Goal: Information Seeking & Learning: Learn about a topic

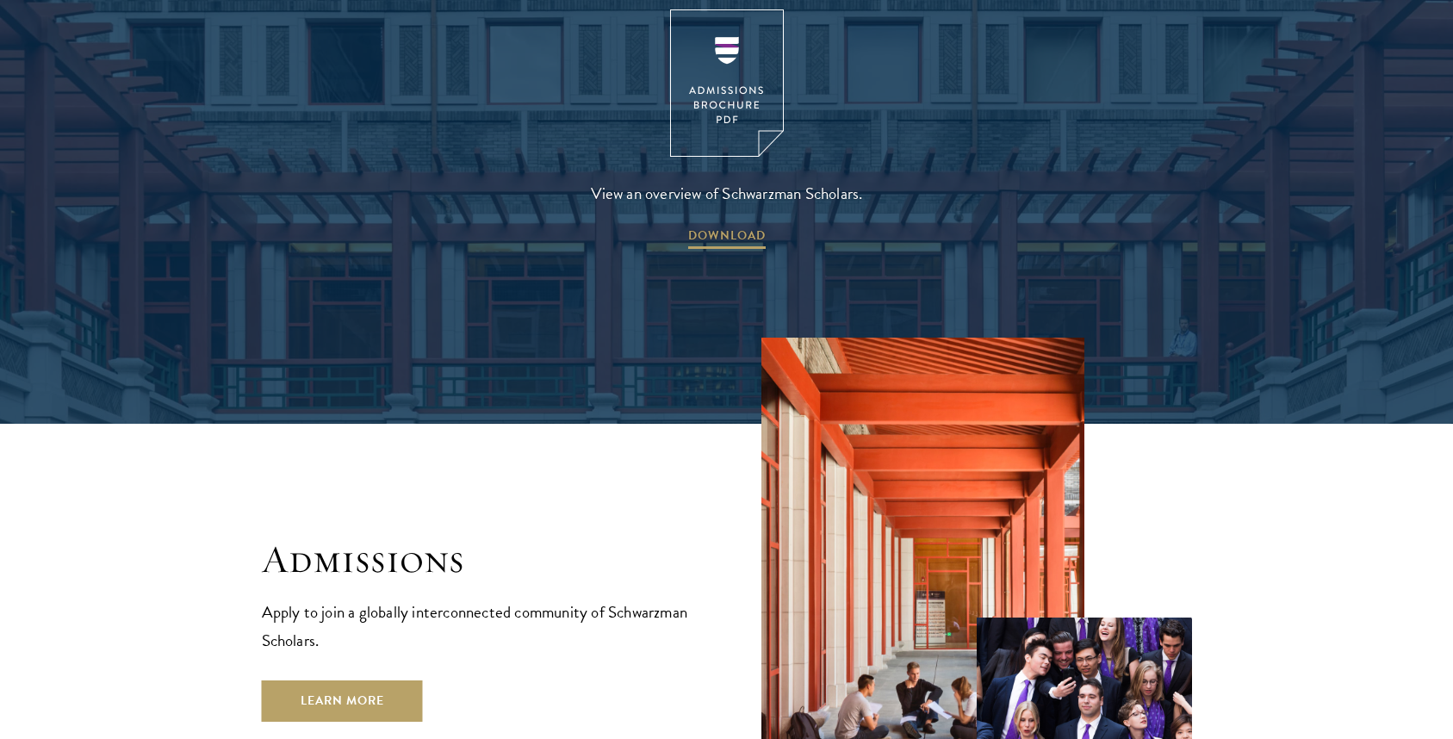
scroll to position [2879, 0]
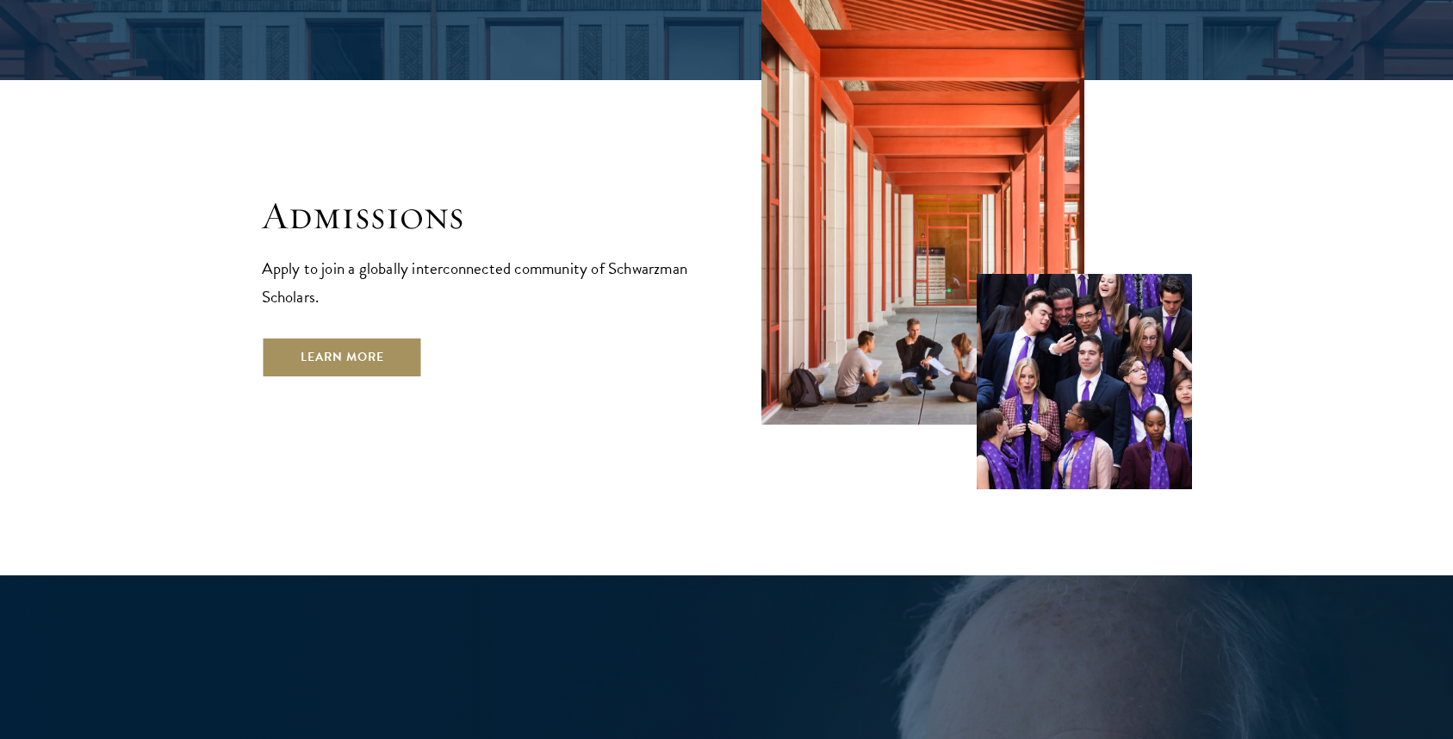
click at [369, 337] on link "Learn More" at bounding box center [342, 357] width 161 height 41
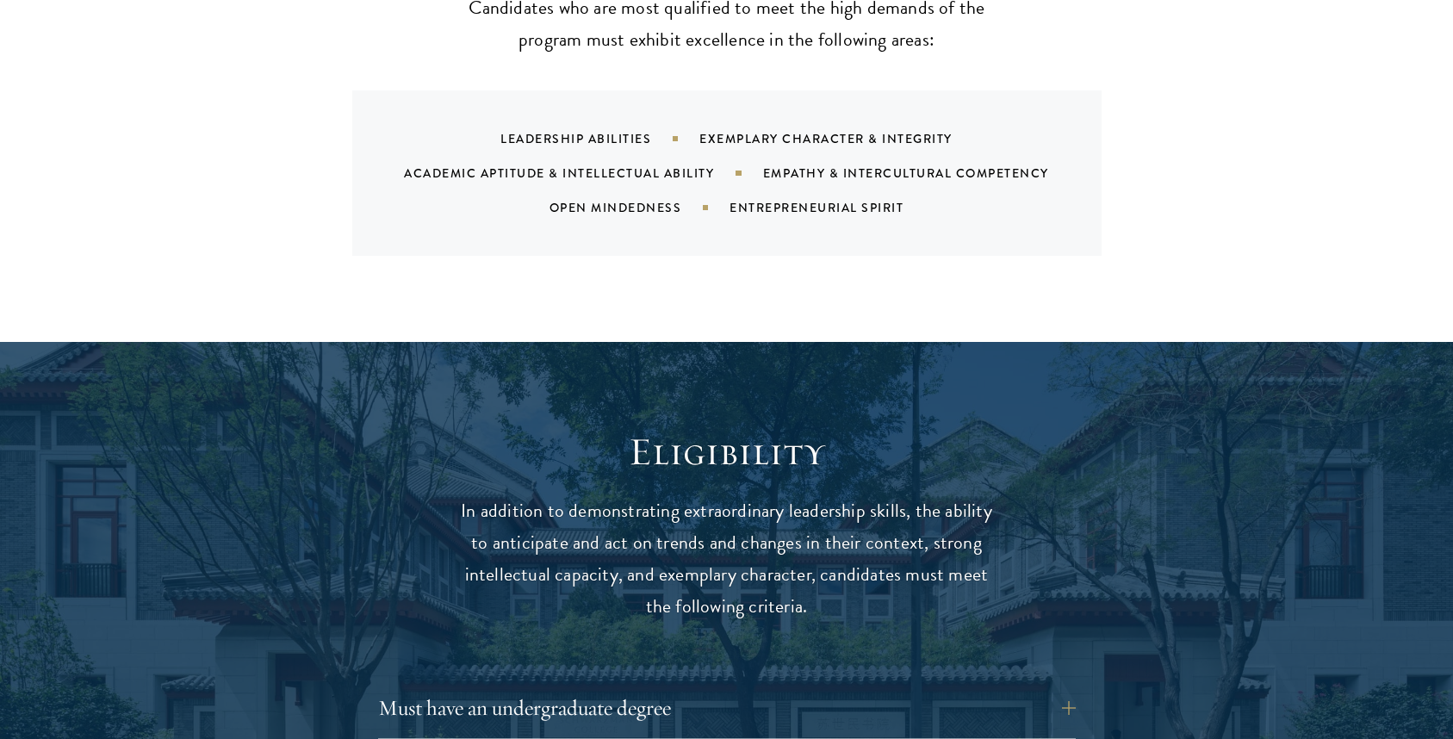
scroll to position [2219, 0]
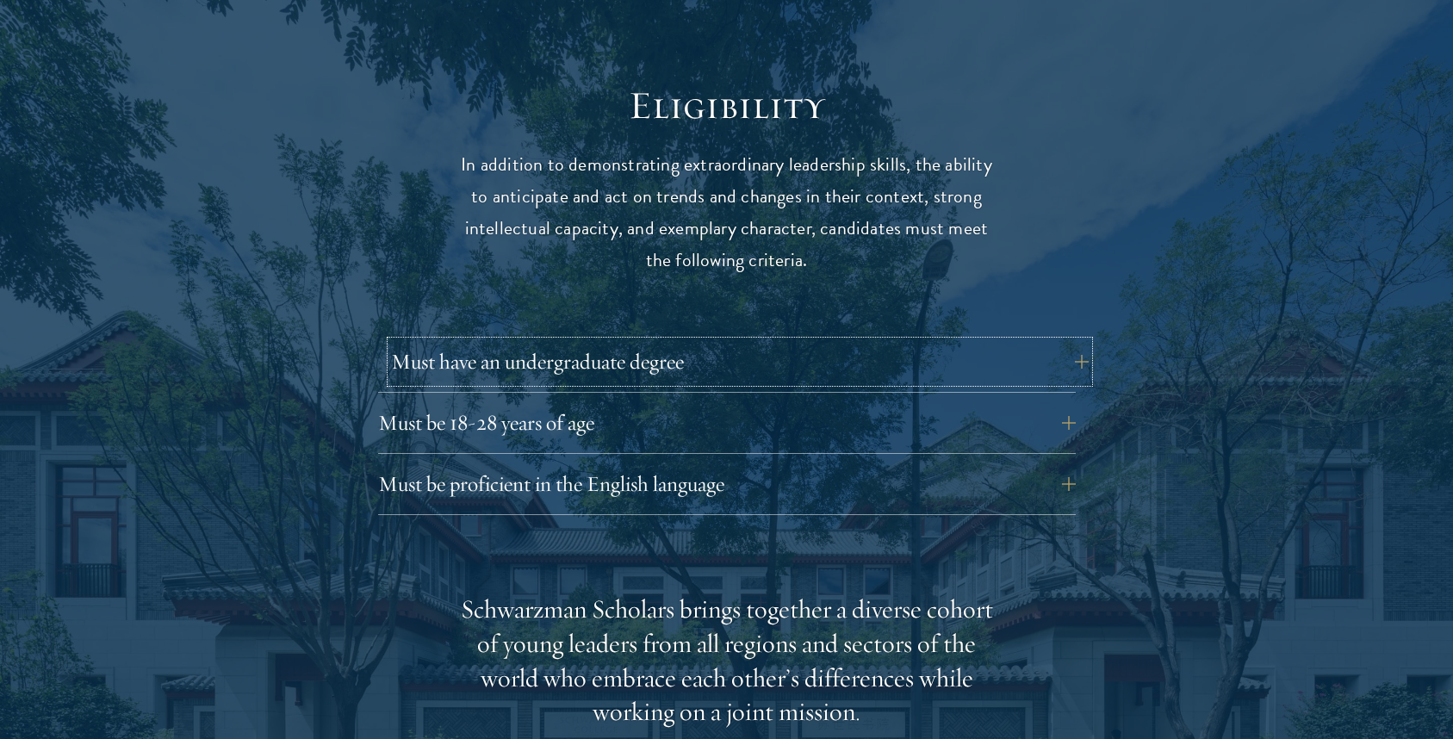
click at [903, 341] on button "Must have an undergraduate degree" at bounding box center [740, 361] width 698 height 41
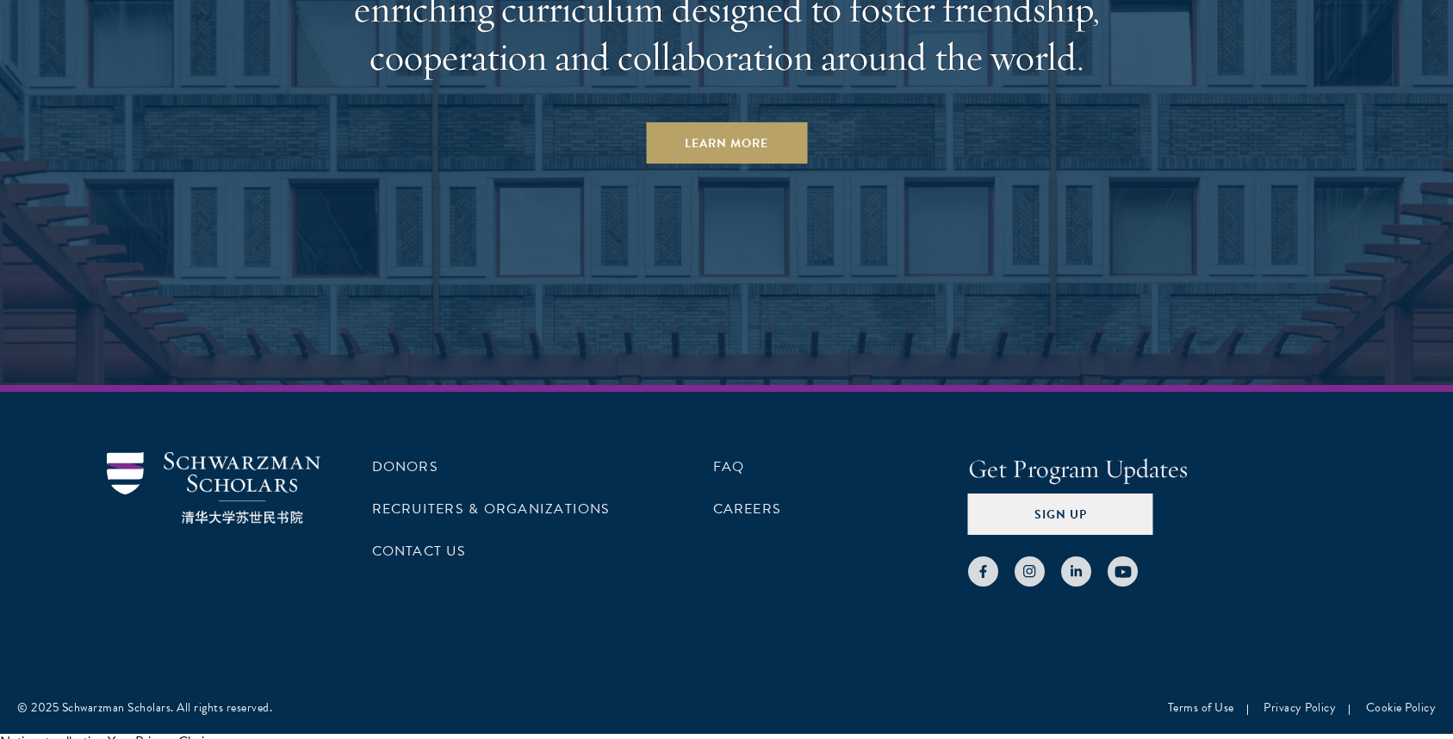
scroll to position [8763, 0]
click at [762, 499] on link "Careers" at bounding box center [747, 509] width 69 height 21
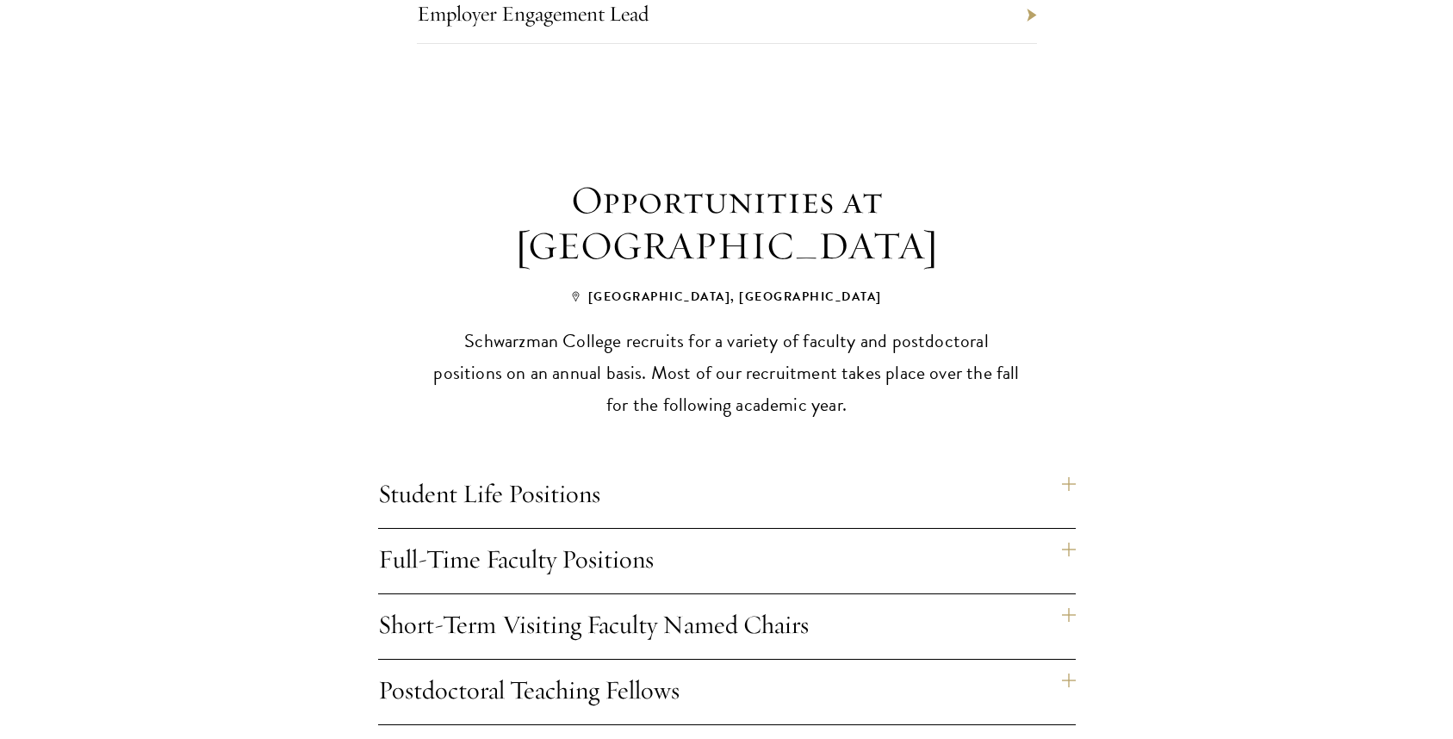
scroll to position [1221, 0]
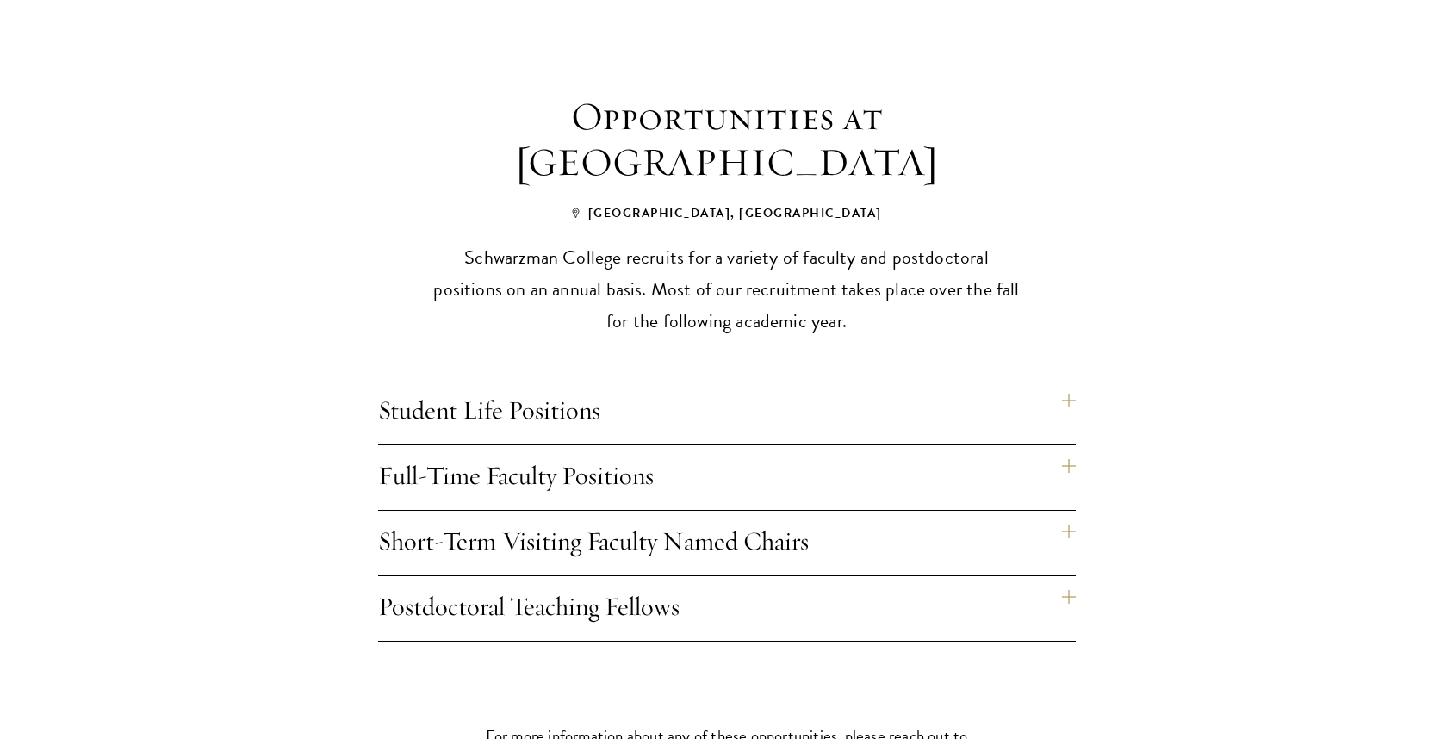
click at [1073, 576] on h4 "Postdoctoral Teaching Fellows" at bounding box center [727, 608] width 698 height 65
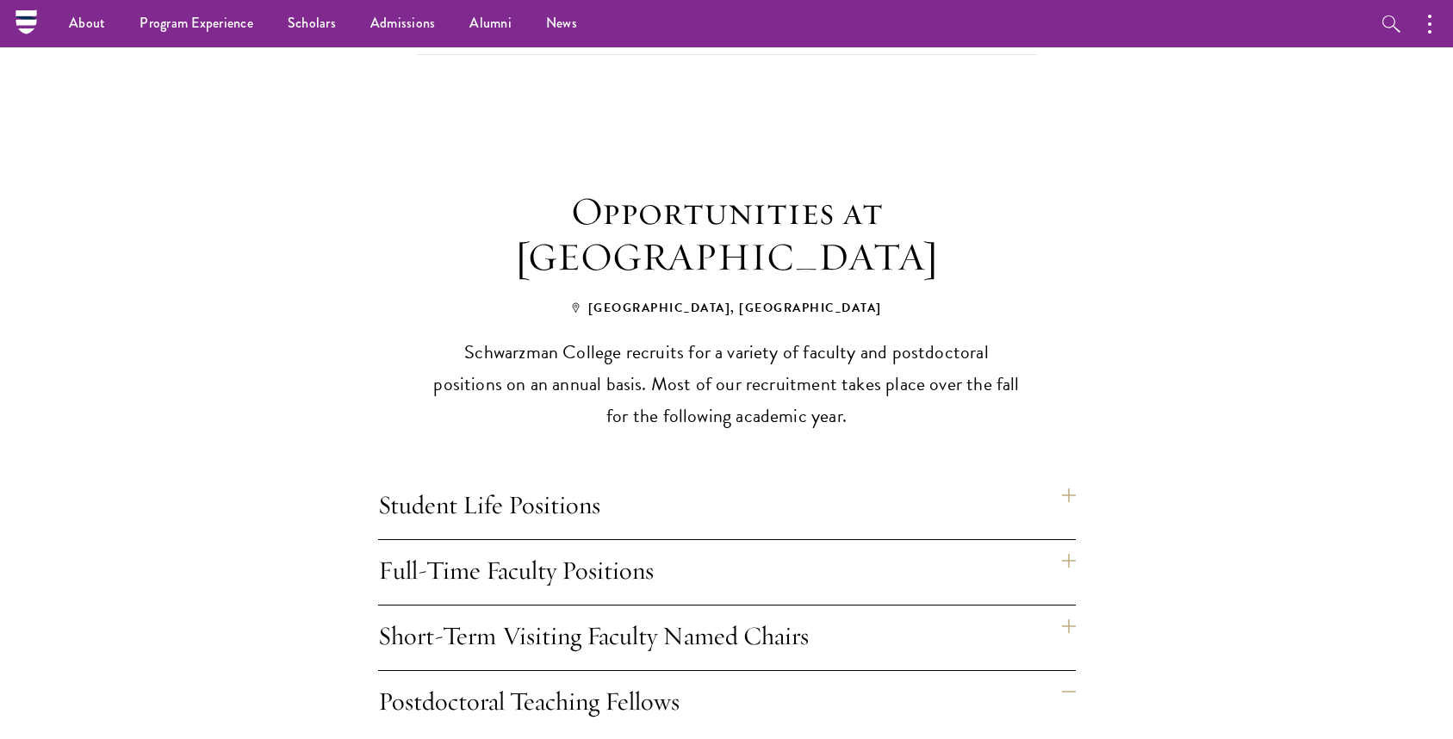
scroll to position [1121, 0]
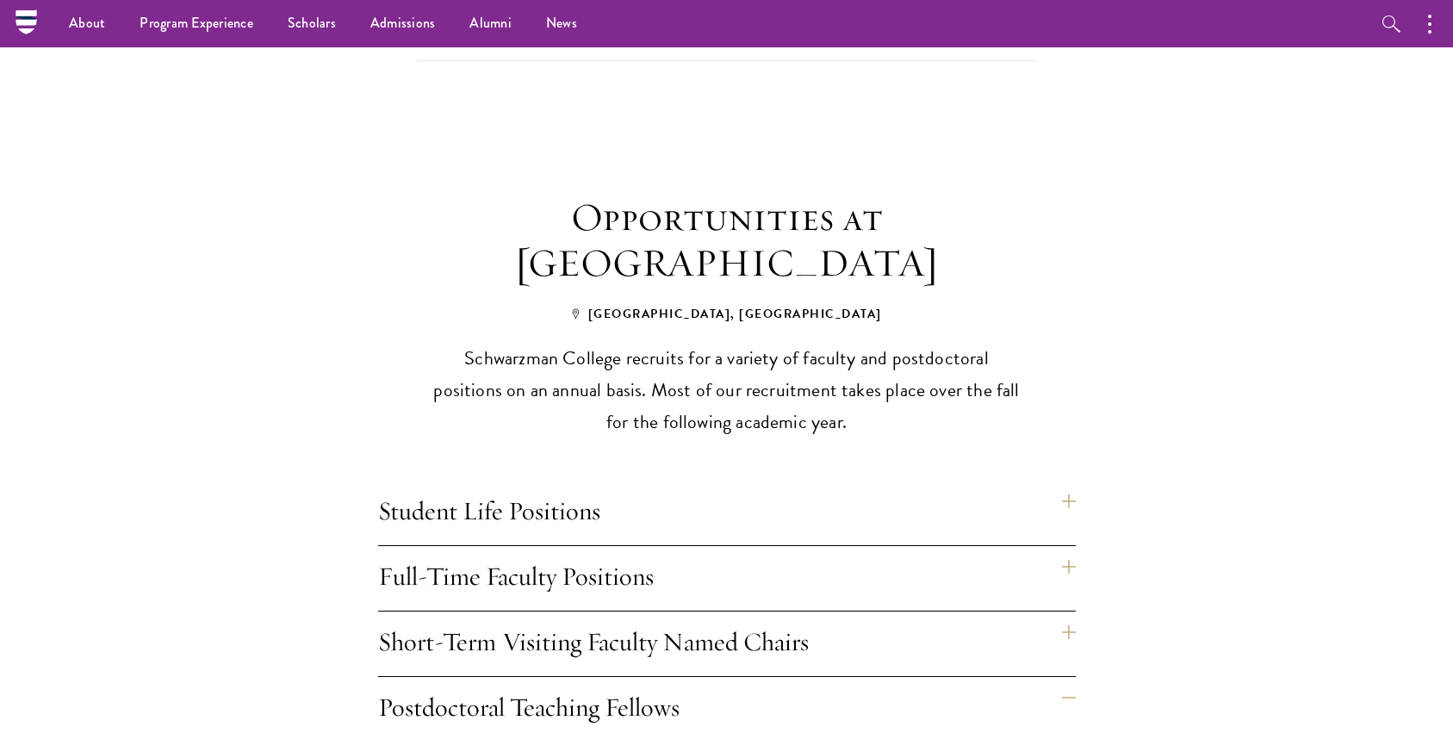
click at [1066, 546] on h4 "Full-Time Faculty Positions" at bounding box center [727, 578] width 698 height 65
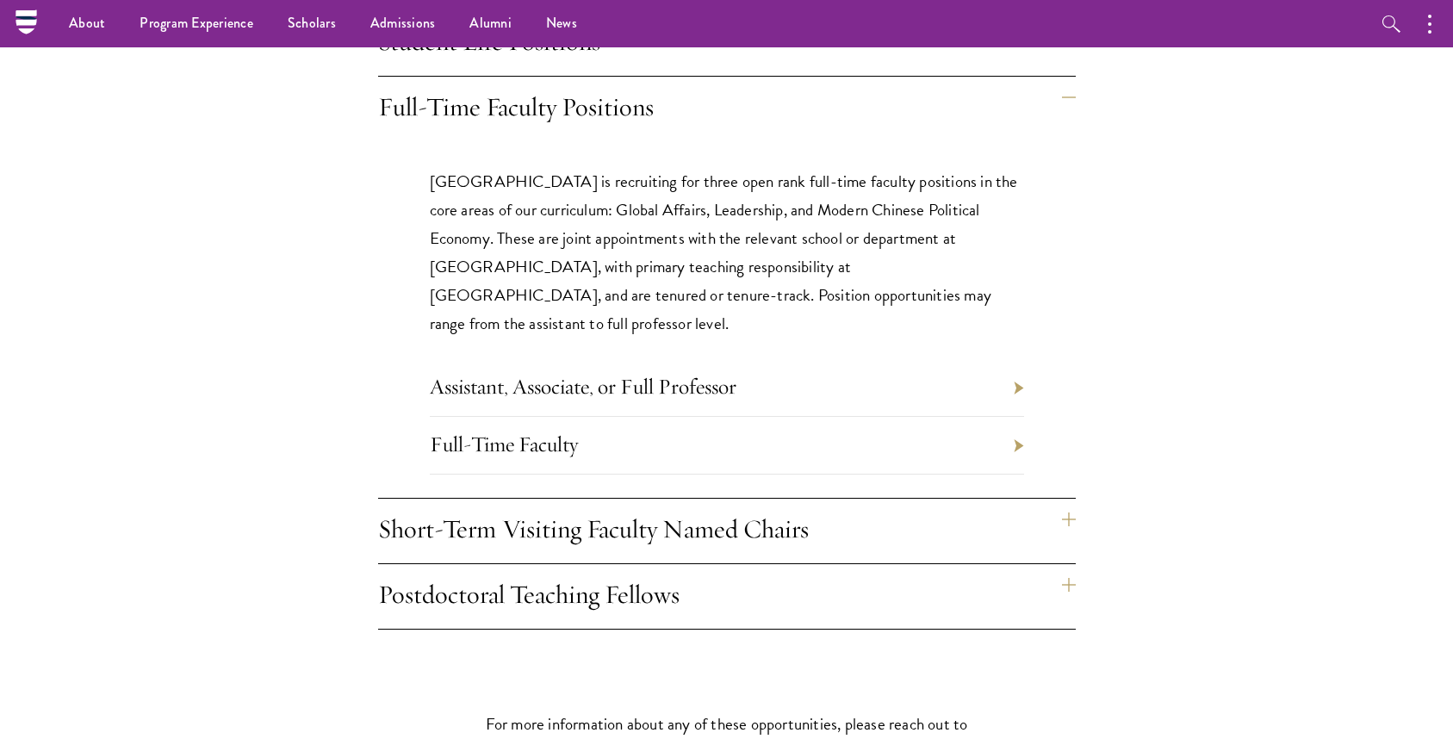
scroll to position [1575, 0]
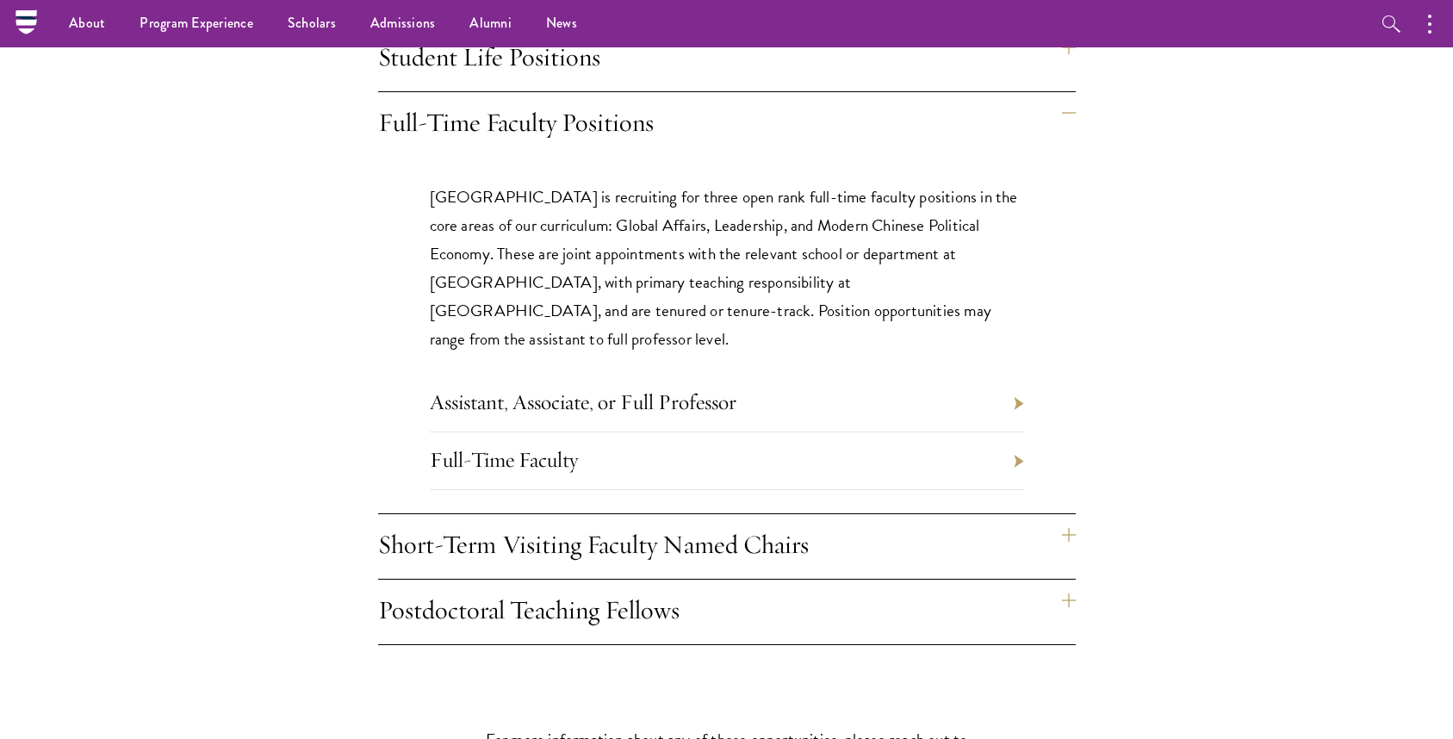
click at [780, 375] on li "Assistant, Associate, or Full Professor" at bounding box center [727, 404] width 594 height 58
click at [1024, 342] on div "Schwarzman College is recruiting for three open rank full-time faculty position…" at bounding box center [727, 349] width 698 height 385
click at [1020, 375] on li "Assistant, Associate, or Full Professor" at bounding box center [727, 404] width 594 height 58
click at [1016, 432] on li "Full-Time Faculty" at bounding box center [727, 461] width 594 height 58
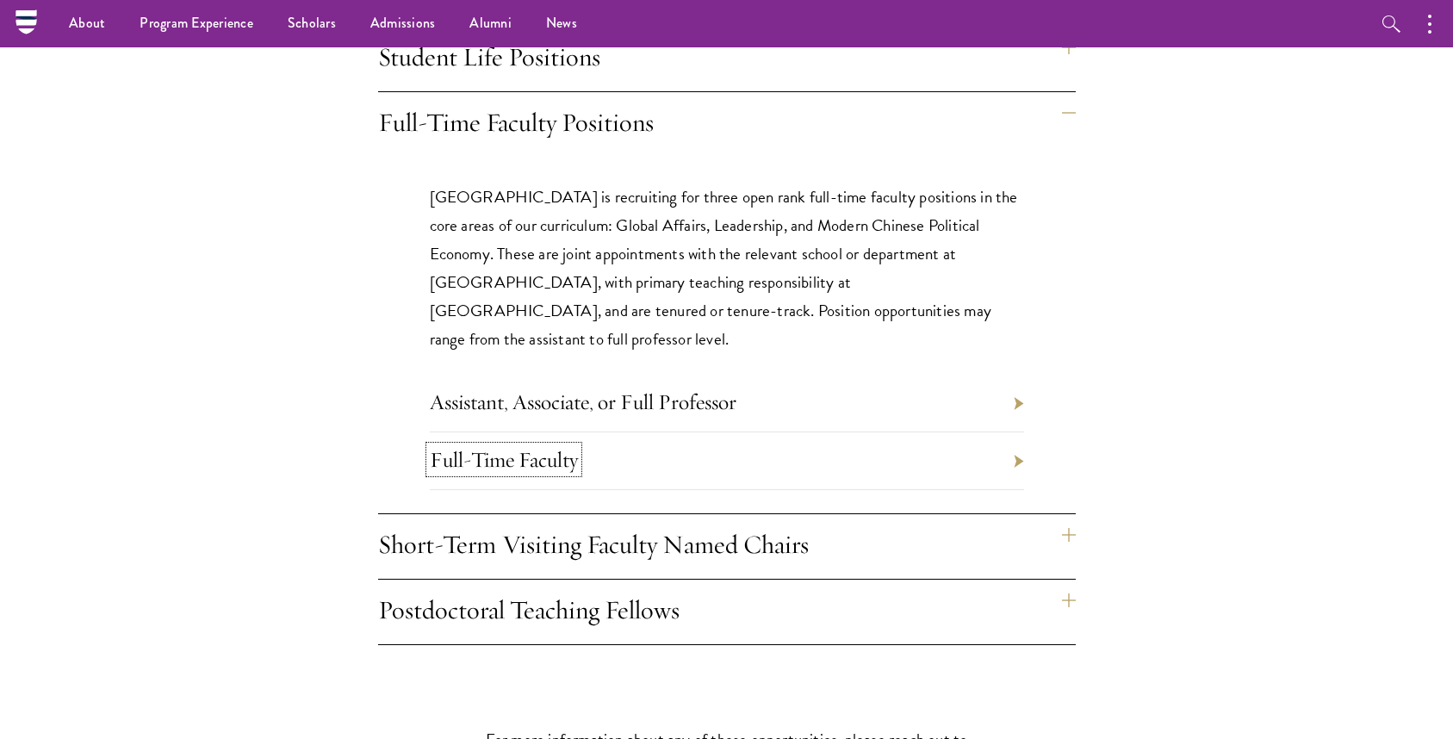
click at [550, 446] on link "Full-Time Faculty" at bounding box center [504, 459] width 148 height 27
click at [1016, 375] on li "Assistant, Associate, or Full Professor" at bounding box center [727, 404] width 594 height 58
click at [631, 388] on link "Assistant, Associate, or Full Professor" at bounding box center [583, 401] width 307 height 27
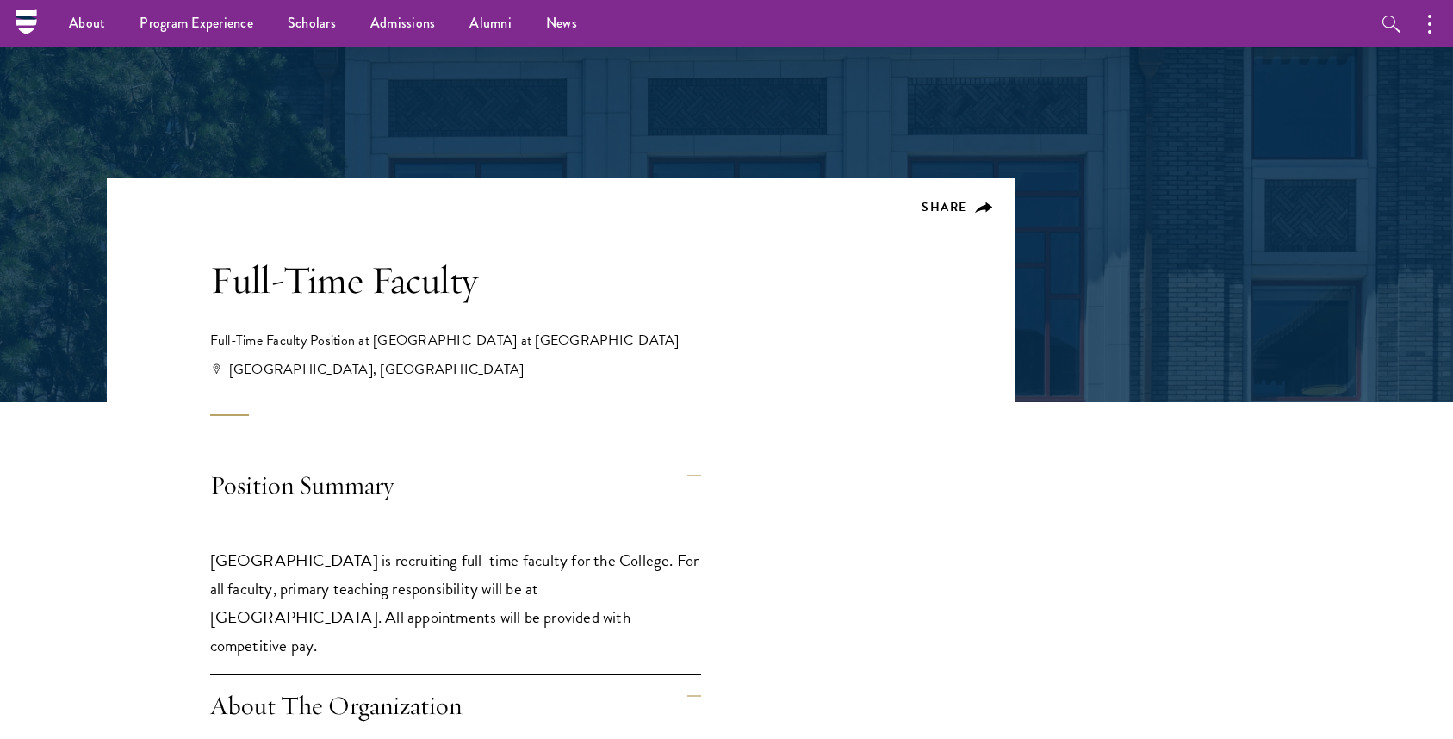
scroll to position [125, 0]
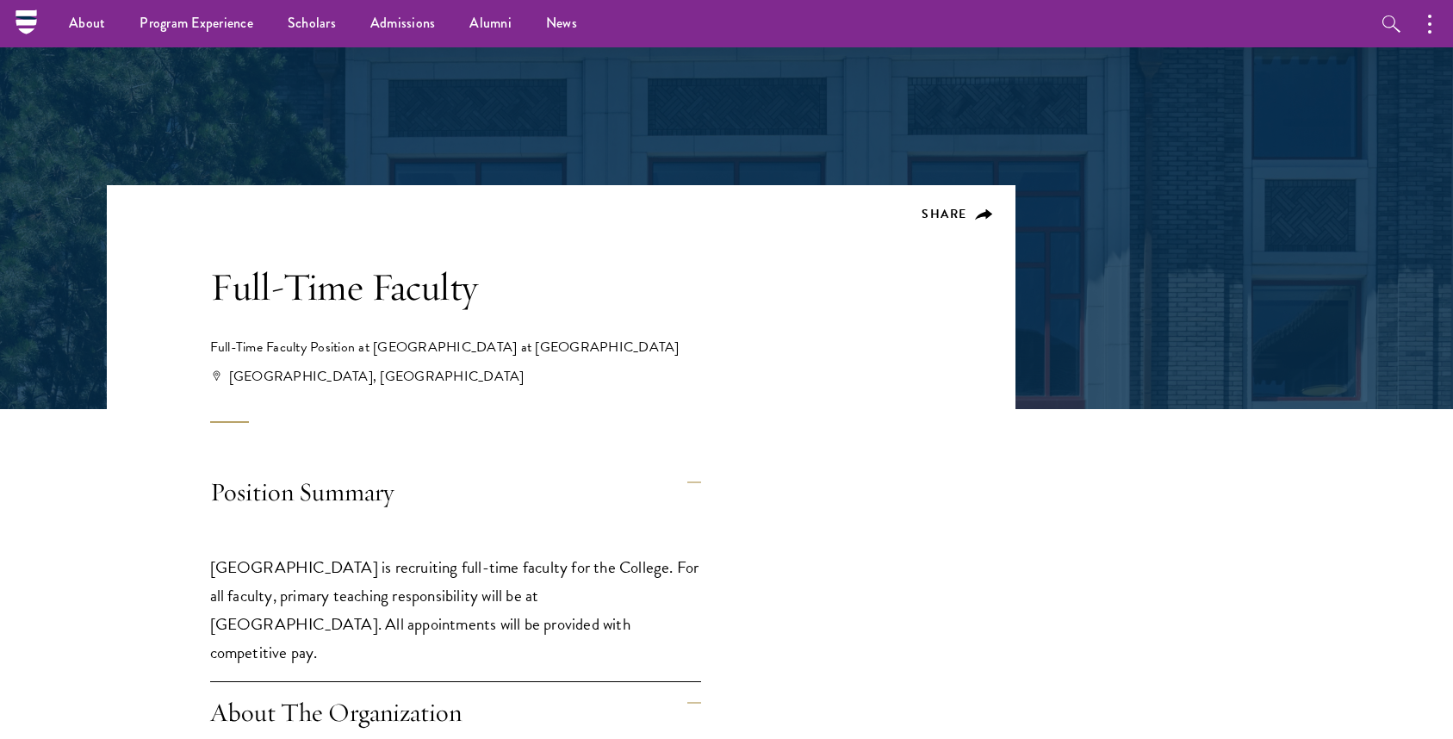
drag, startPoint x: 576, startPoint y: 519, endPoint x: 192, endPoint y: 259, distance: 463.5
copy div "Full-Time Faculty Full-Time Faculty Position at Schwarzman College at Tsinghua …"
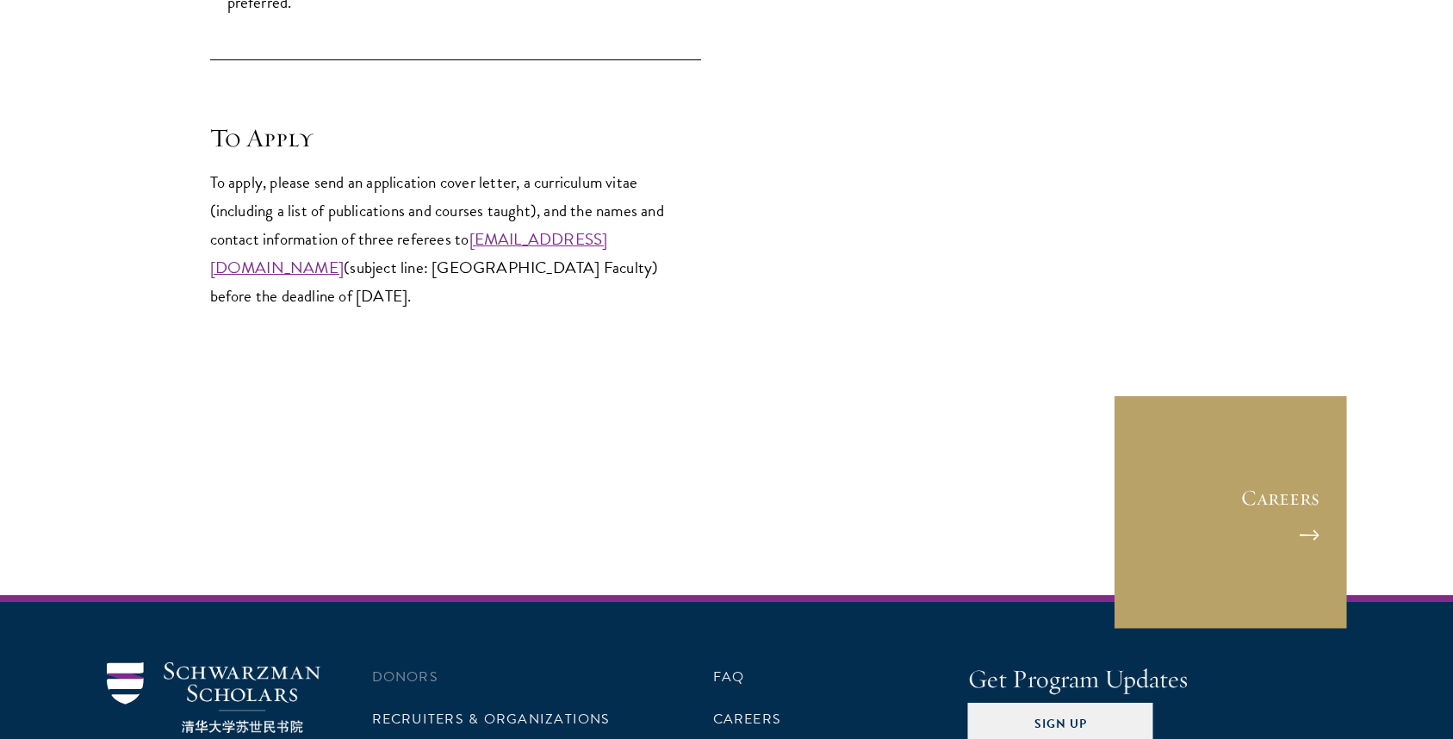
scroll to position [2363, 0]
